Goal: Information Seeking & Learning: Stay updated

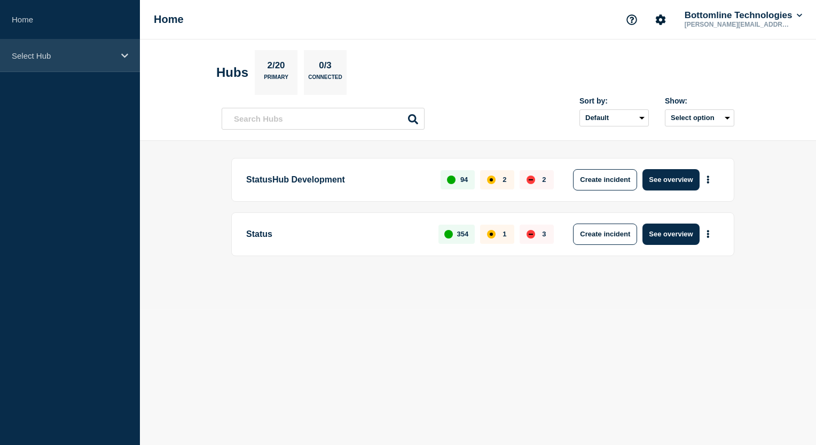
click at [125, 52] on icon at bounding box center [124, 56] width 7 height 8
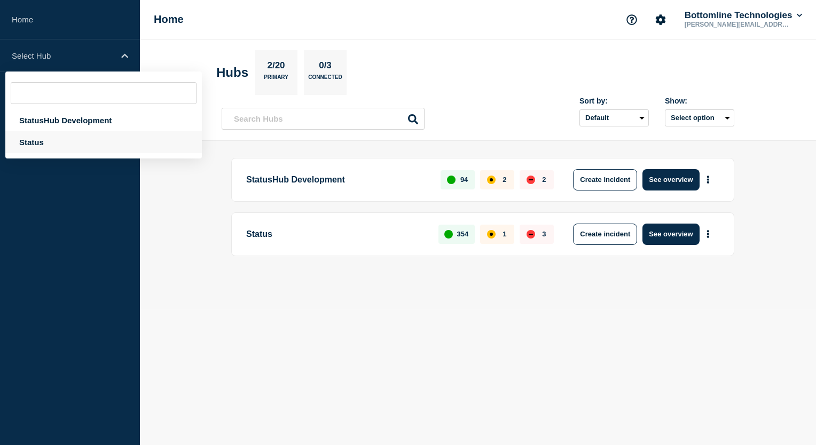
click at [59, 136] on div "Status" at bounding box center [103, 142] width 196 height 22
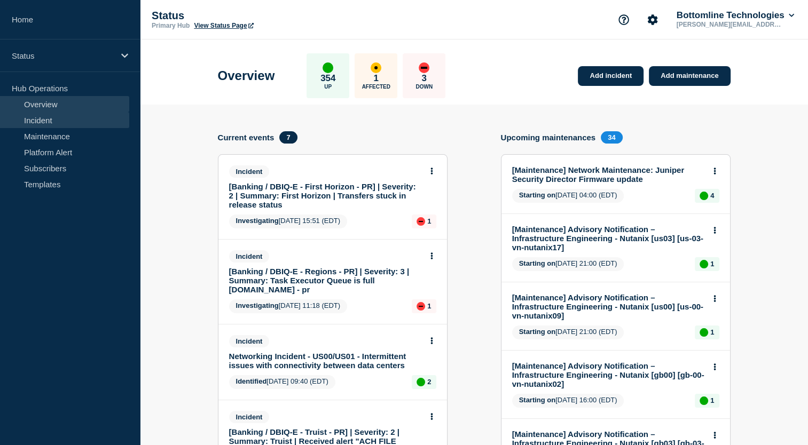
click at [61, 122] on link "Incident" at bounding box center [64, 120] width 129 height 16
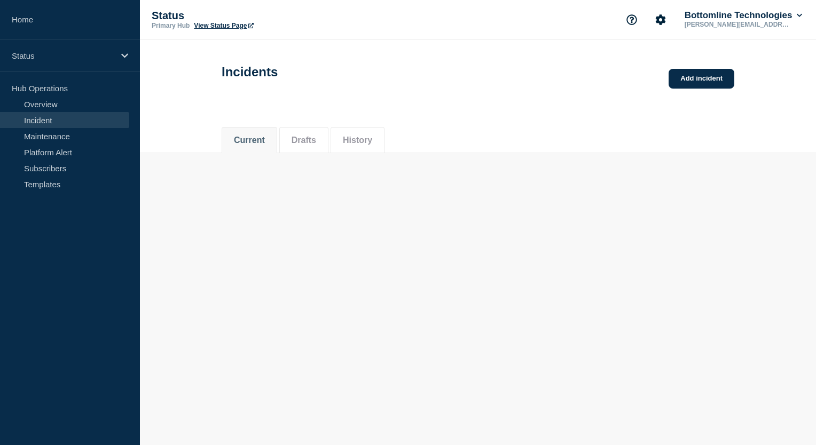
click at [61, 122] on link "Incident" at bounding box center [64, 120] width 129 height 16
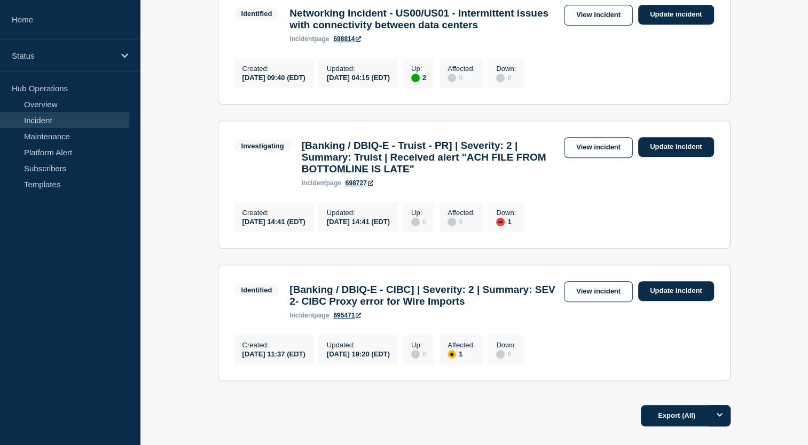
scroll to position [521, 0]
click at [590, 158] on link "View incident" at bounding box center [598, 147] width 69 height 21
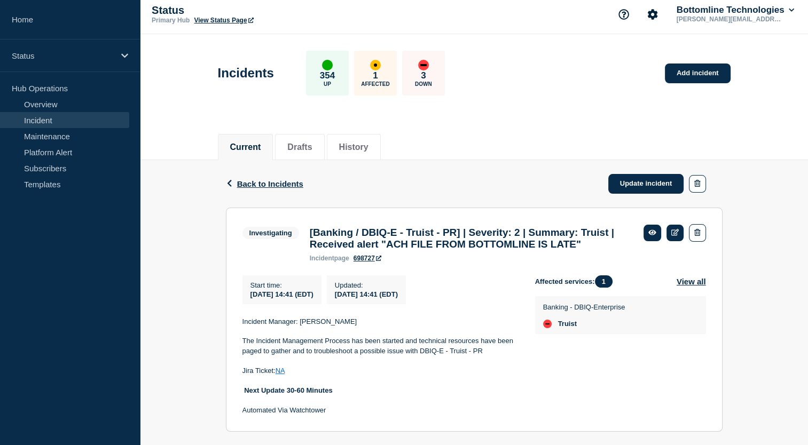
scroll to position [1, 0]
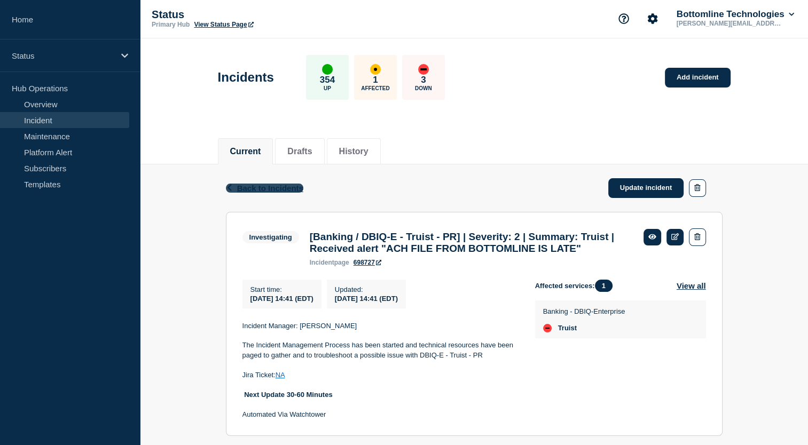
click at [247, 189] on span "Back to Incidents" at bounding box center [270, 188] width 66 height 9
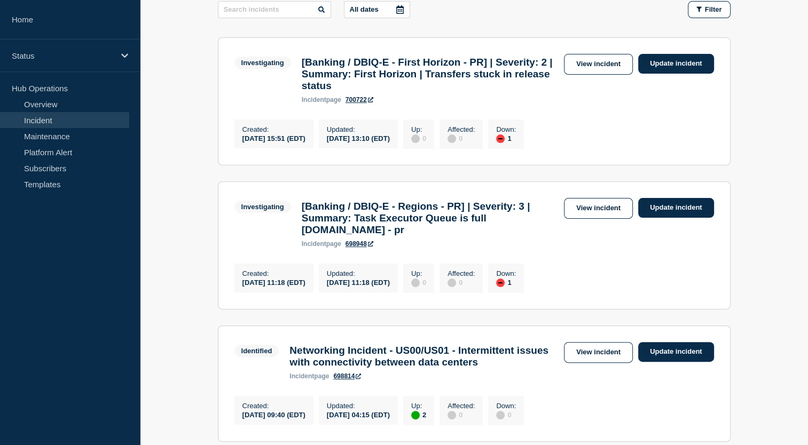
scroll to position [186, 0]
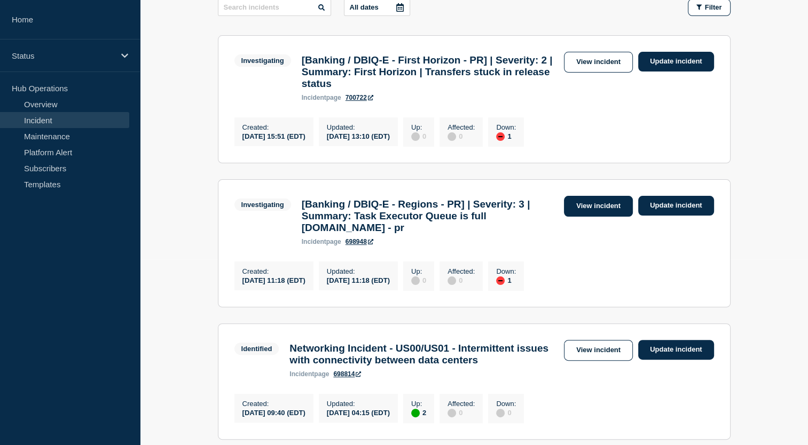
click at [613, 217] on link "View incident" at bounding box center [598, 206] width 69 height 21
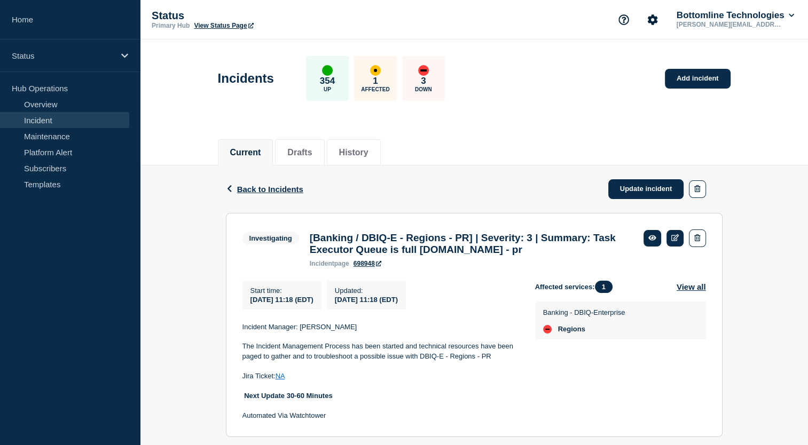
scroll to position [44, 0]
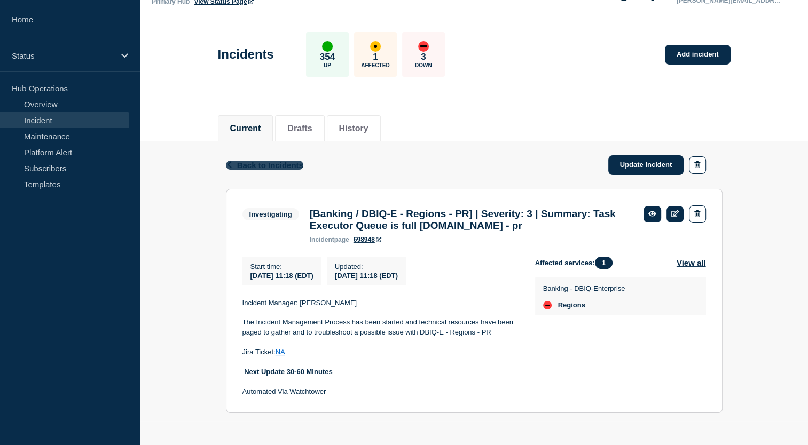
click at [250, 161] on span "Back to Incidents" at bounding box center [270, 165] width 66 height 9
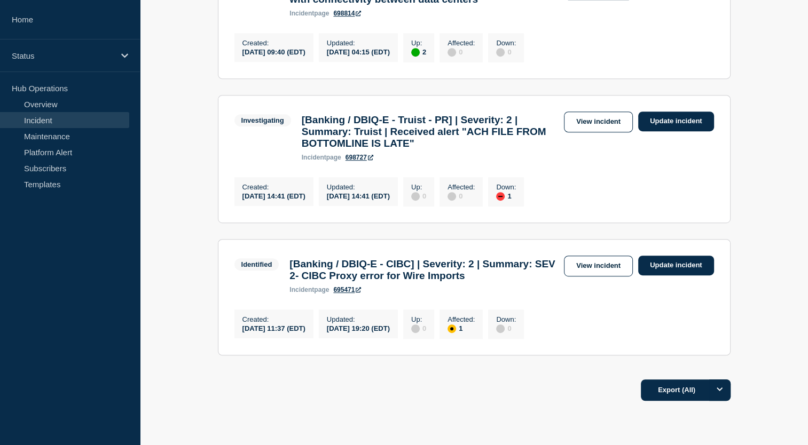
scroll to position [548, 0]
